Goal: Task Accomplishment & Management: Complete application form

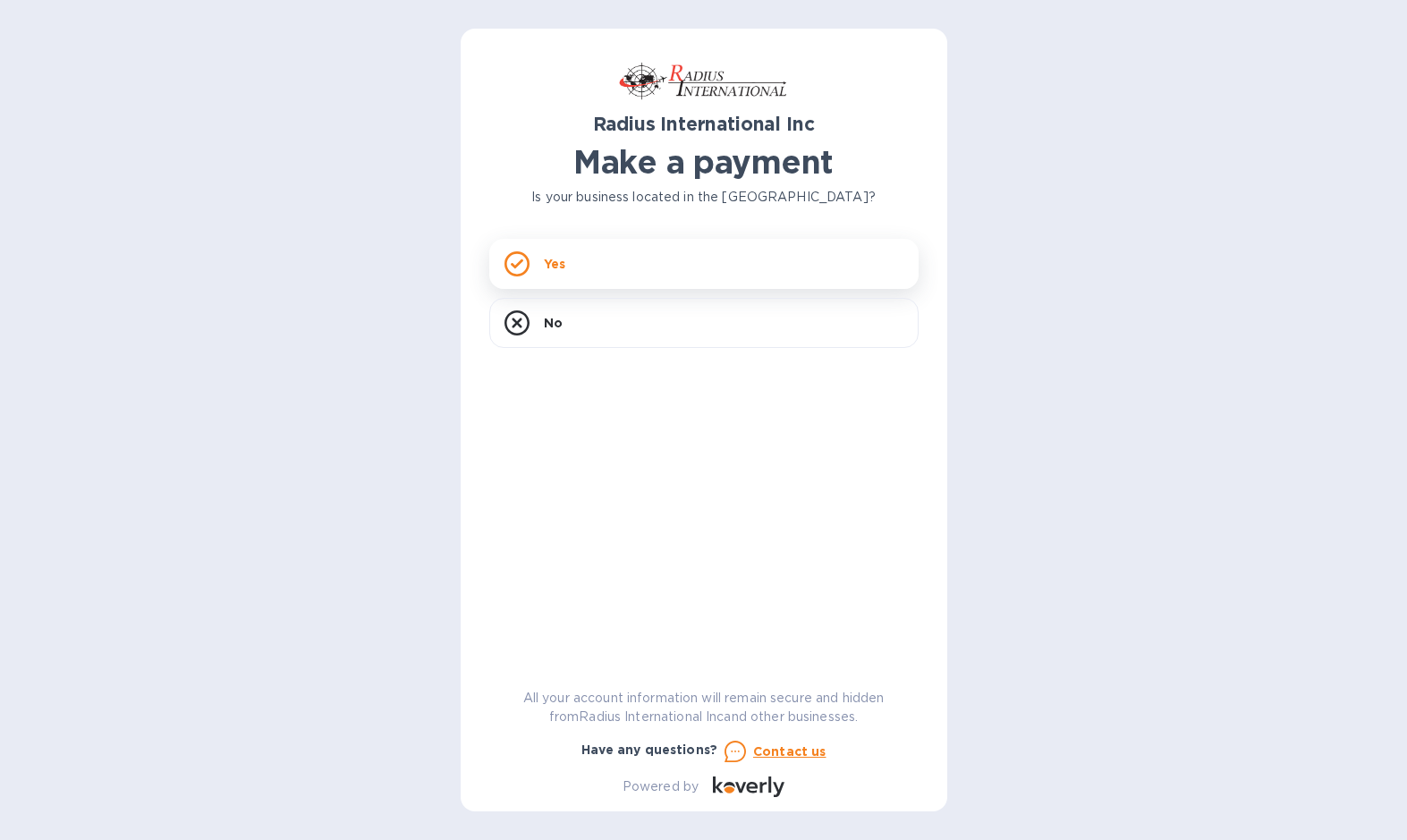
click at [799, 264] on div "Yes" at bounding box center [703, 264] width 430 height 50
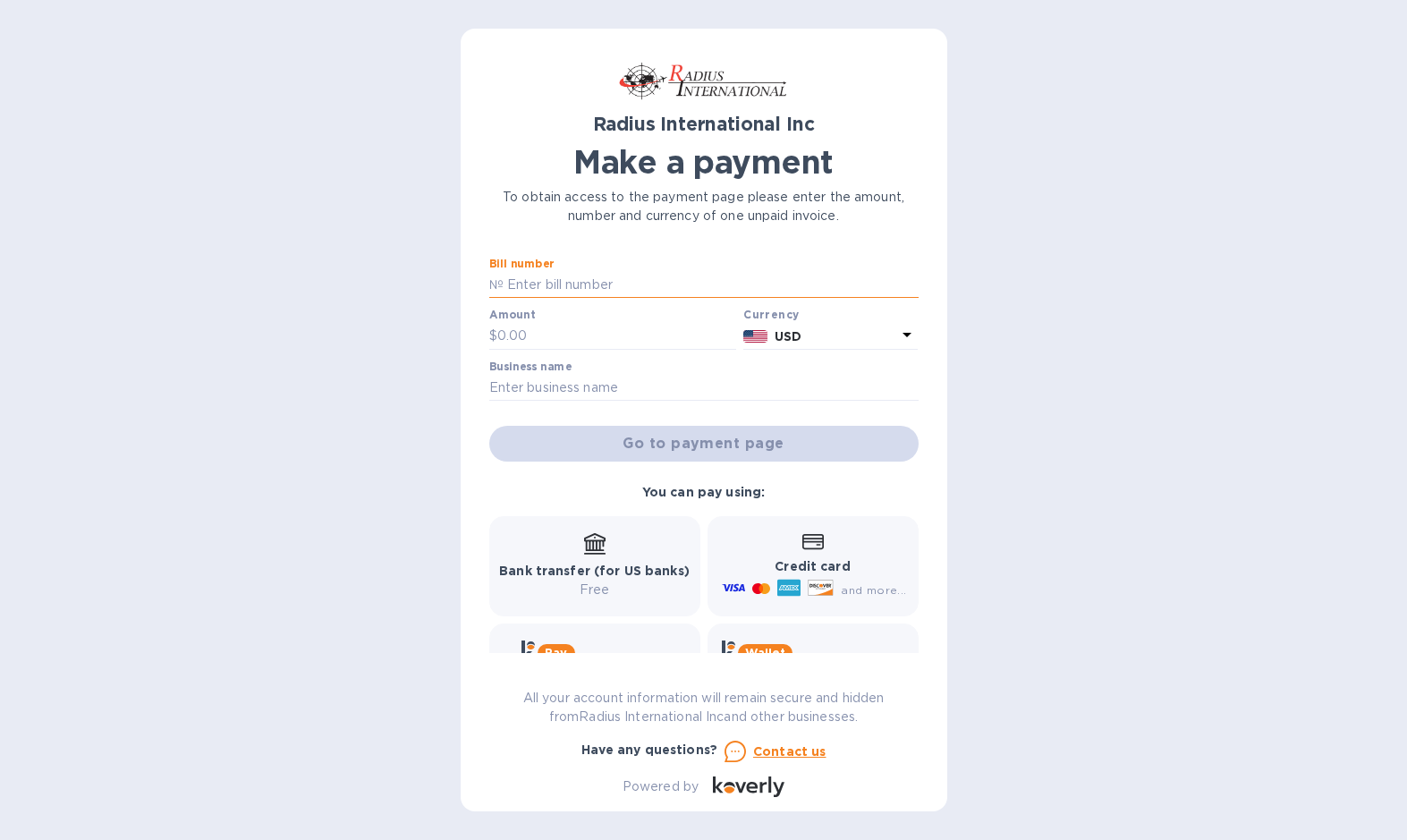
click at [620, 286] on input "text" at bounding box center [711, 284] width 415 height 27
type input "SOD00097887"
click at [588, 337] on input "text" at bounding box center [617, 336] width 240 height 27
type input "470"
click at [592, 392] on input "text" at bounding box center [703, 388] width 430 height 27
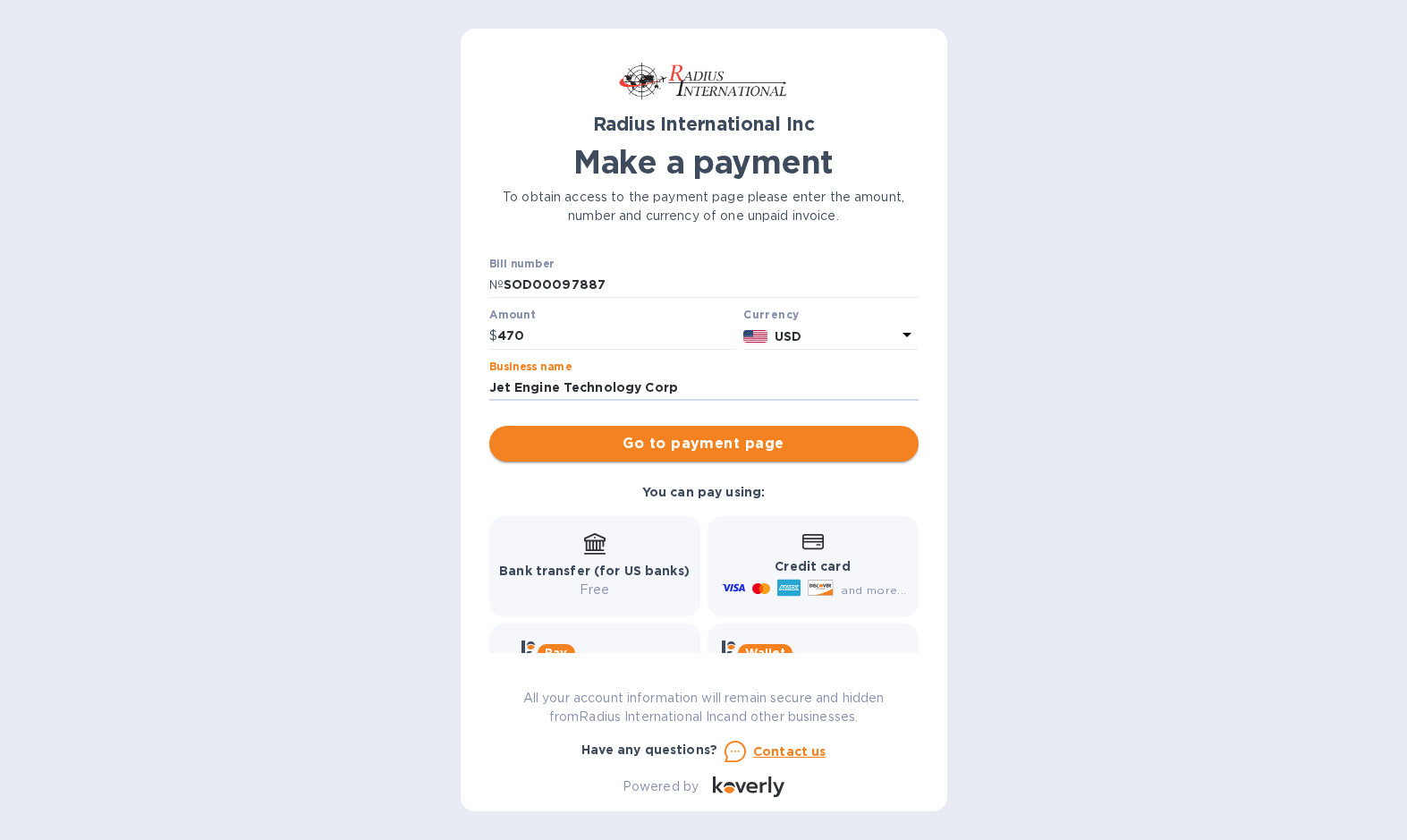
type input "Jet Engine Technology Corp"
click at [602, 436] on span "Go to payment page" at bounding box center [704, 443] width 401 height 22
